Goal: Information Seeking & Learning: Learn about a topic

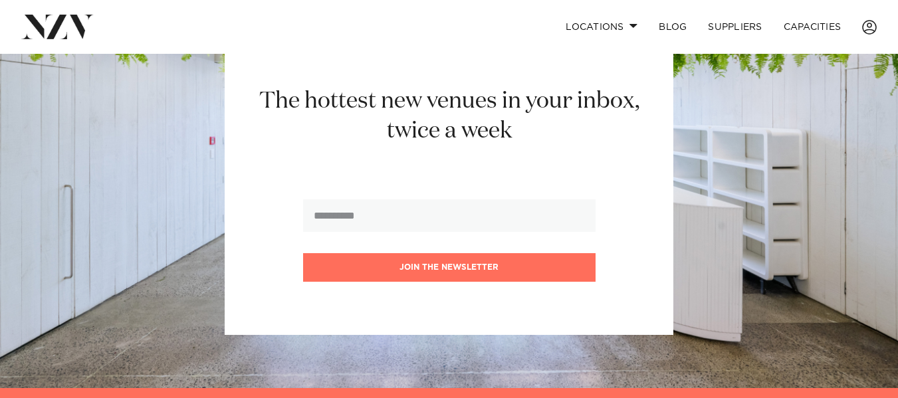
scroll to position [1524, 0]
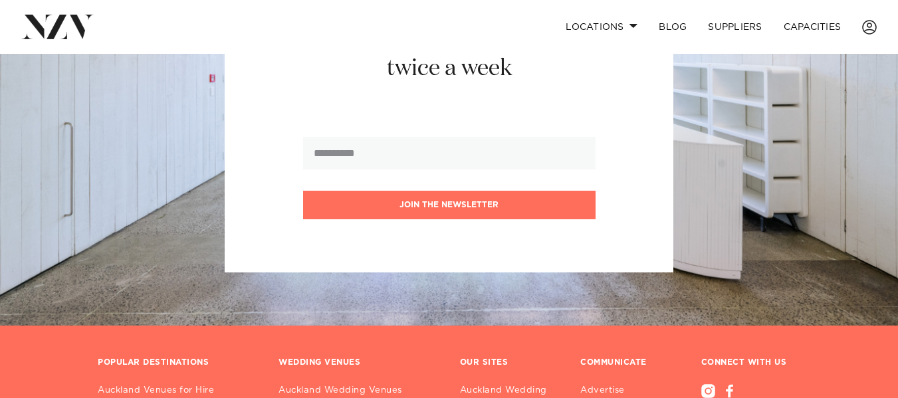
click at [805, 181] on div "The hottest new venues in your inbox, twice a week Join the newsletter" at bounding box center [449, 122] width 813 height 302
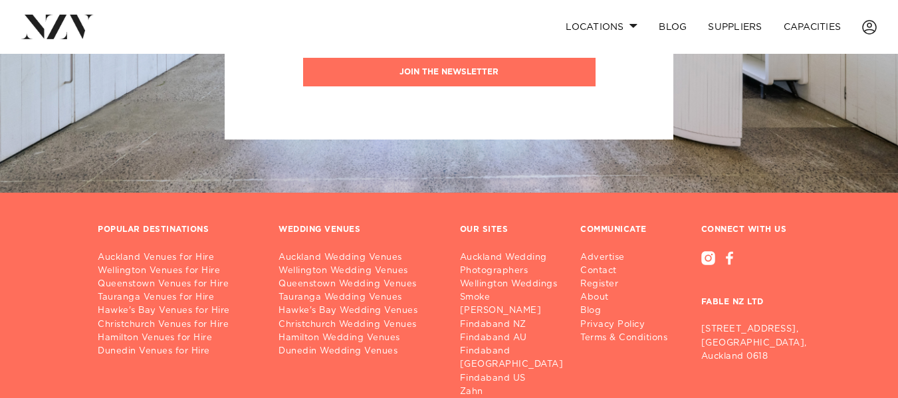
scroll to position [1684, 0]
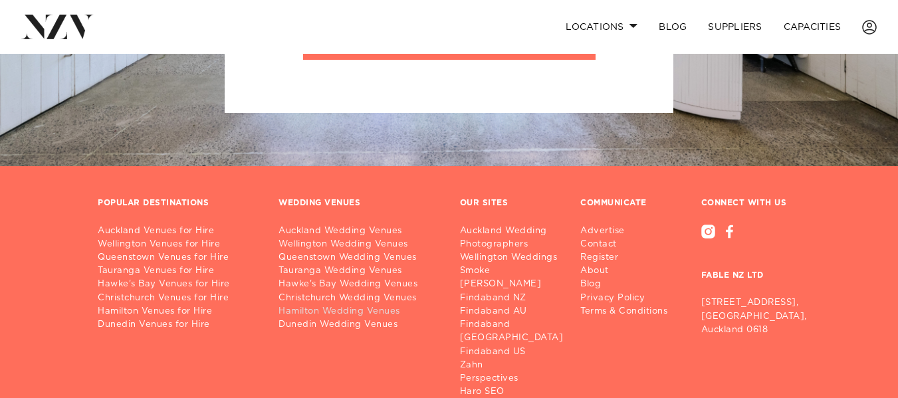
click at [297, 305] on link "Hamilton Wedding Venues" at bounding box center [359, 311] width 160 height 13
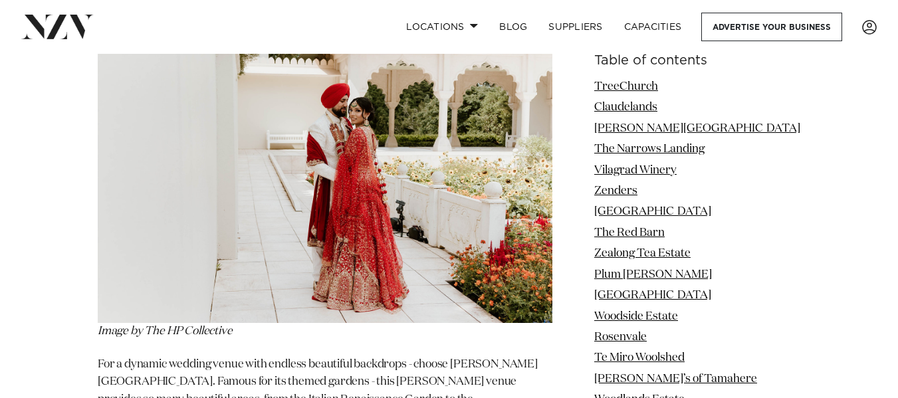
scroll to position [2991, 0]
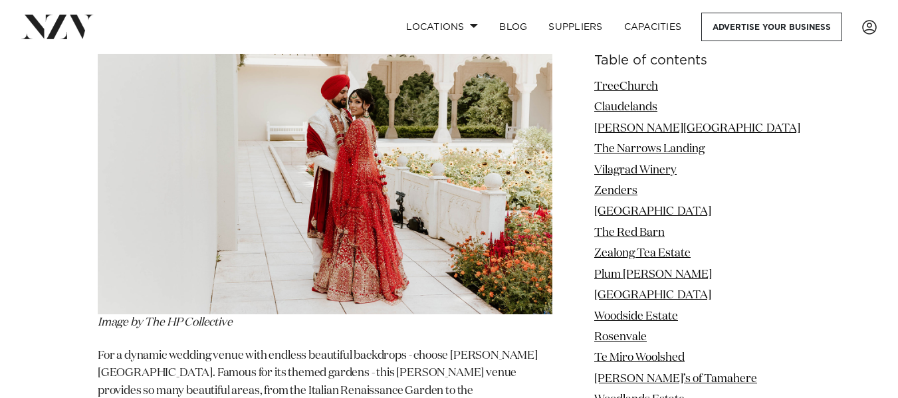
click at [764, 316] on li "Woodside Estate" at bounding box center [698, 317] width 206 height 17
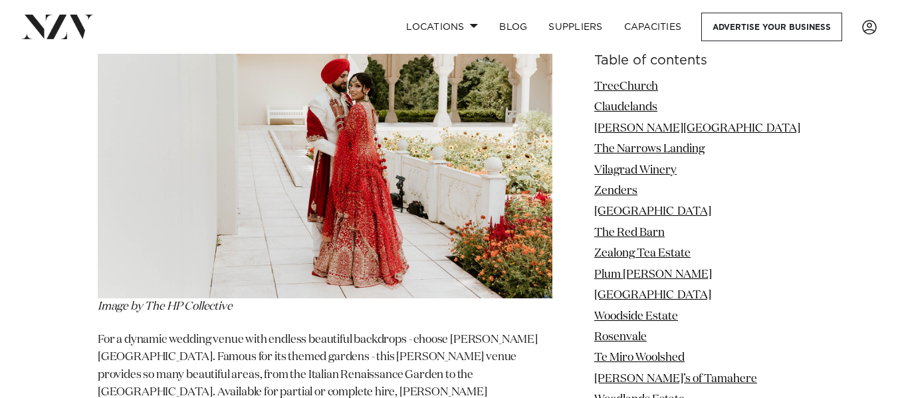
scroll to position [2954, 0]
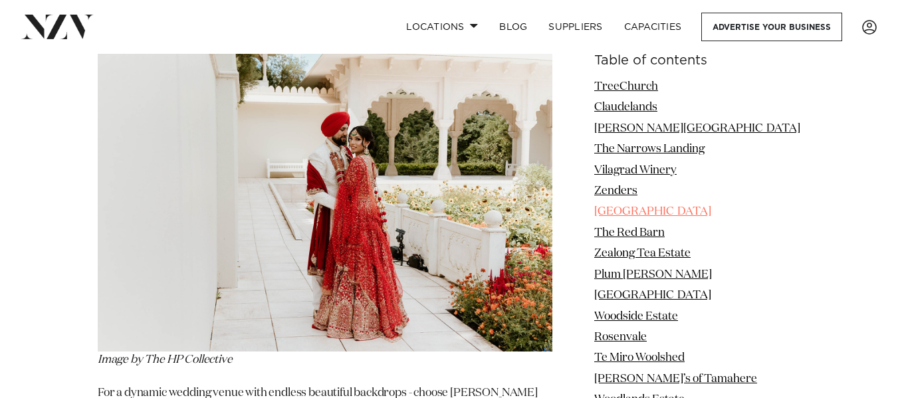
click at [664, 209] on link "[GEOGRAPHIC_DATA]" at bounding box center [653, 212] width 117 height 11
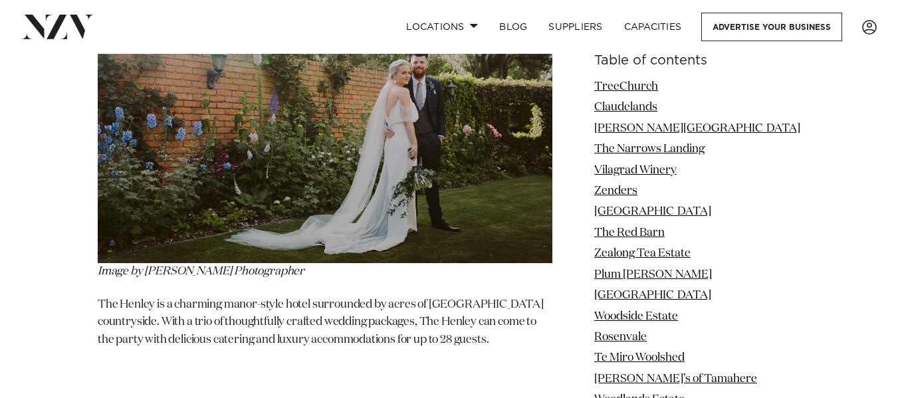
scroll to position [5230, 0]
